Goal: Information Seeking & Learning: Learn about a topic

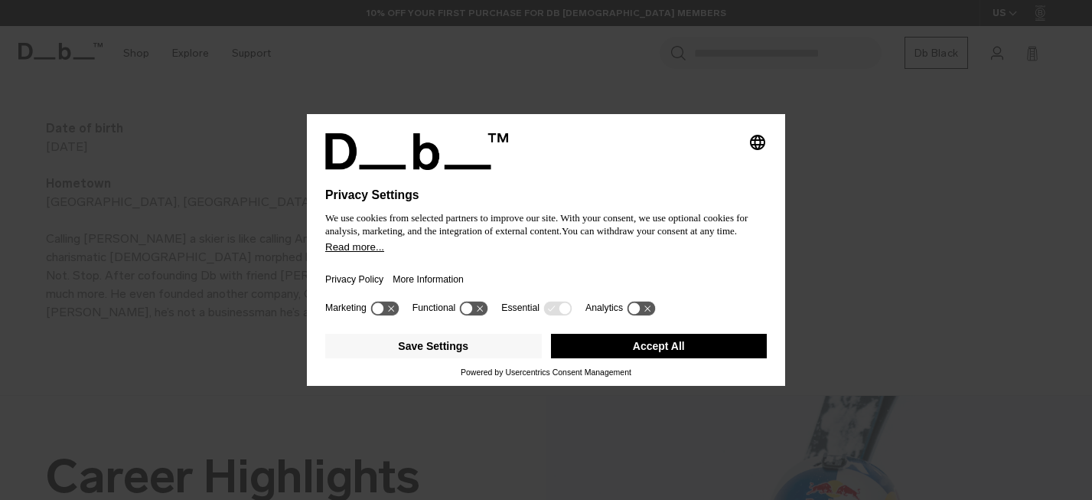
click at [663, 350] on button "Accept All" at bounding box center [659, 346] width 217 height 24
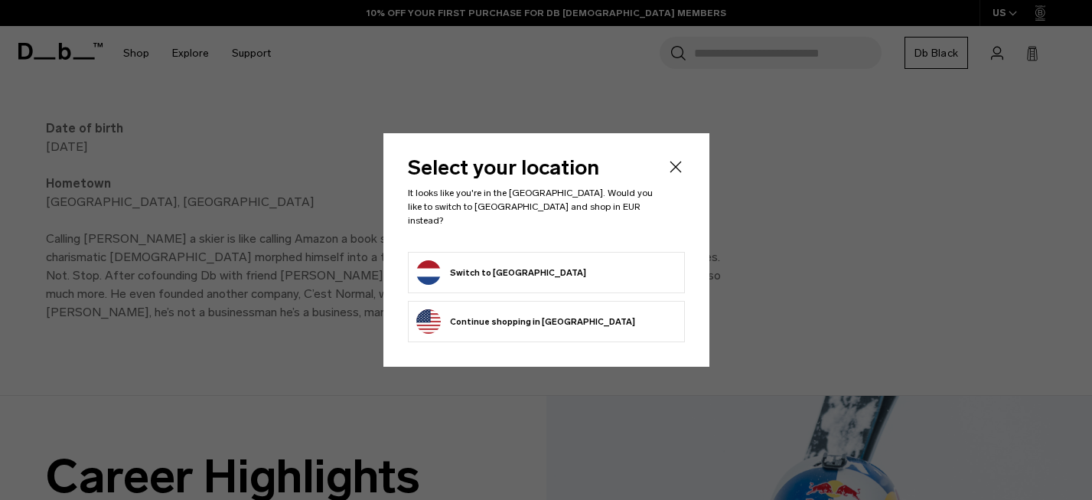
click at [681, 173] on icon "Close" at bounding box center [675, 167] width 18 height 18
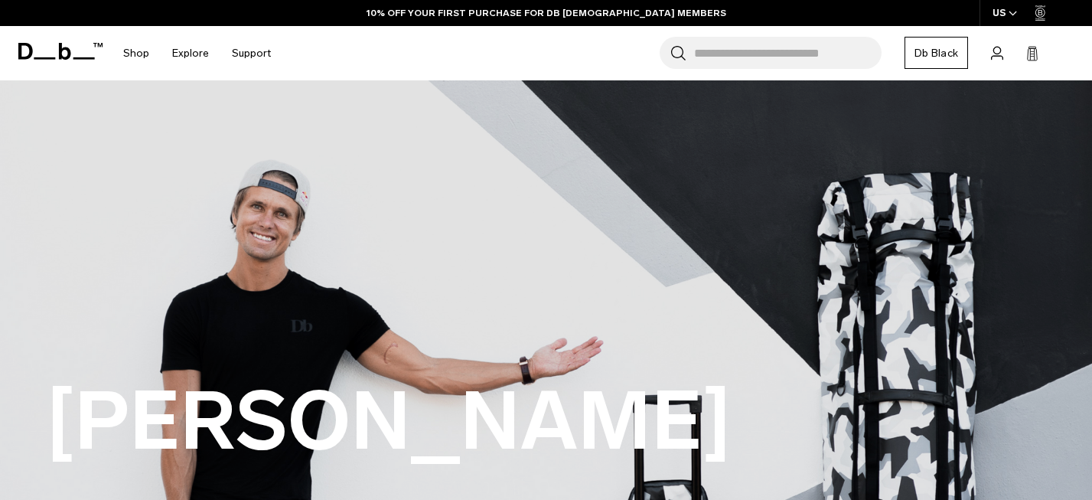
click at [52, 46] on icon at bounding box center [60, 51] width 84 height 17
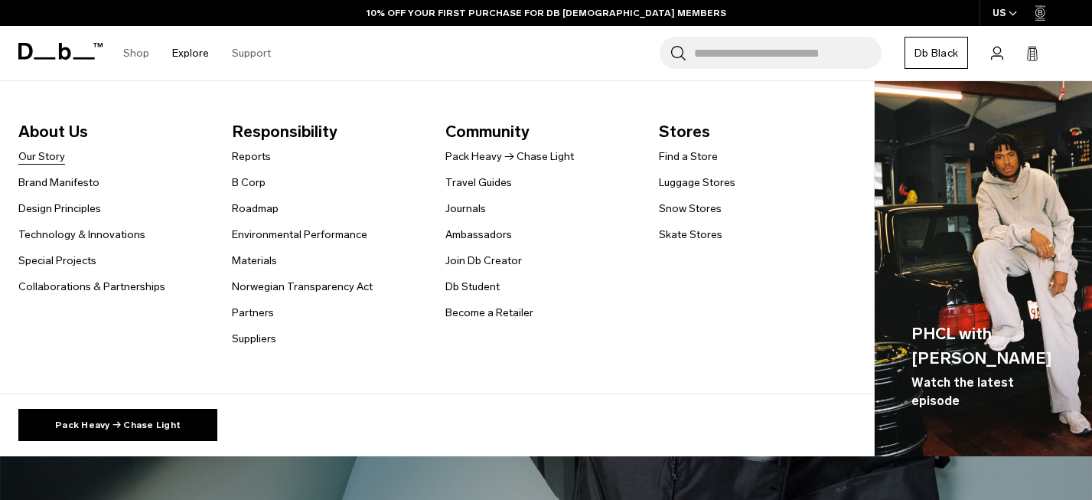
click at [54, 153] on link "Our Story" at bounding box center [41, 156] width 47 height 16
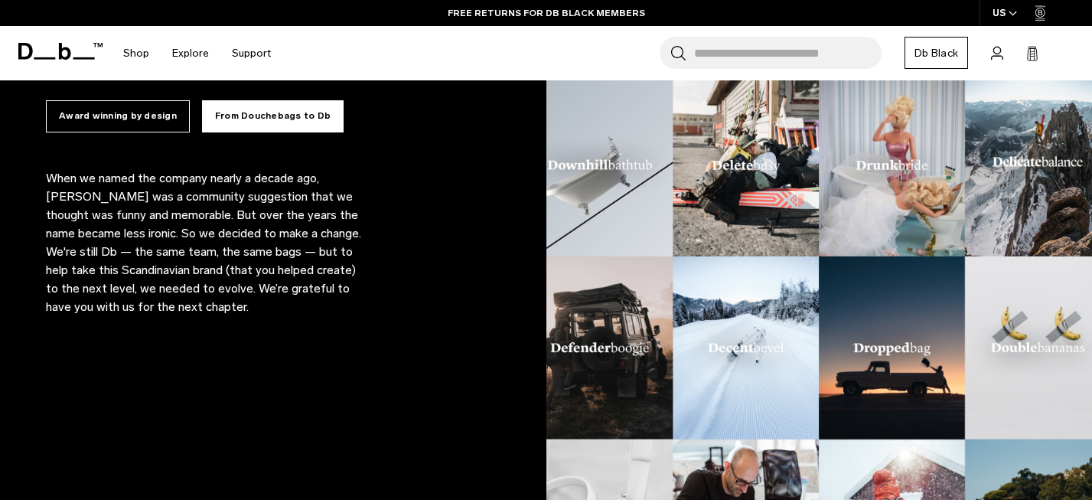
scroll to position [1006, 0]
